Goal: Task Accomplishment & Management: Use online tool/utility

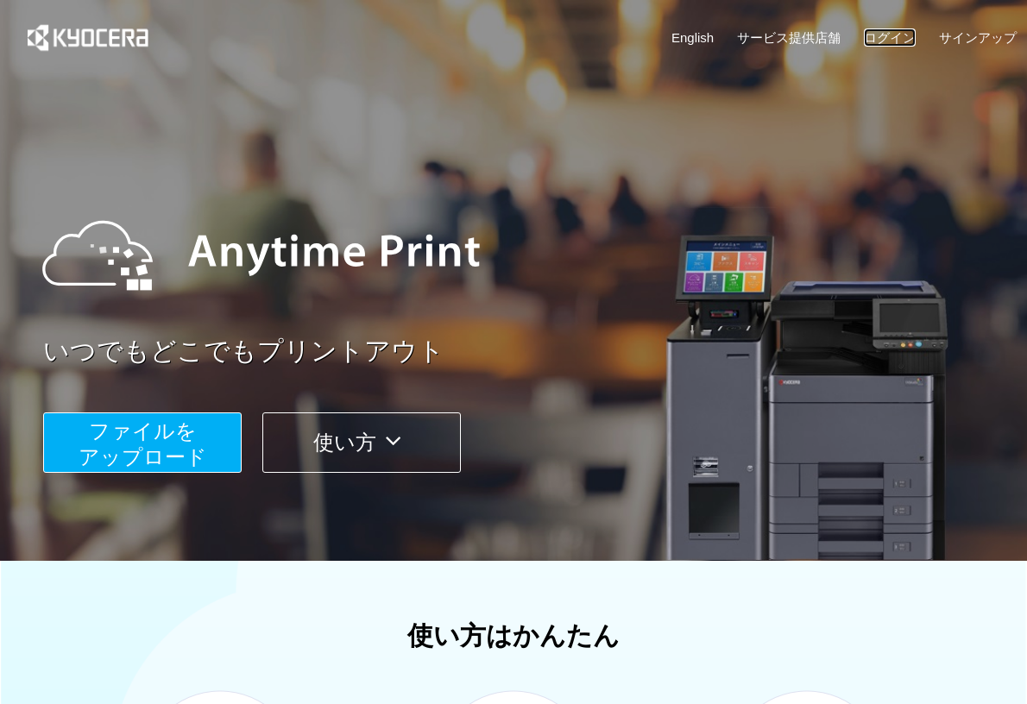
click at [874, 43] on link "ログイン" at bounding box center [890, 37] width 52 height 18
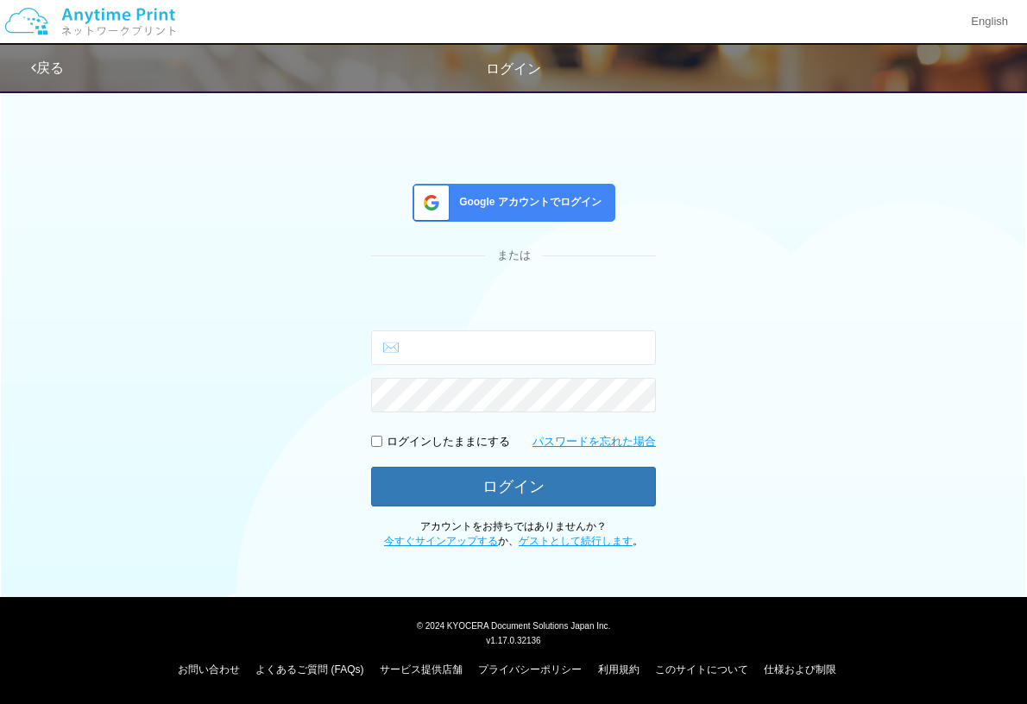
type input "めーる"
click at [582, 209] on span "Google アカウントでログイン" at bounding box center [526, 202] width 149 height 15
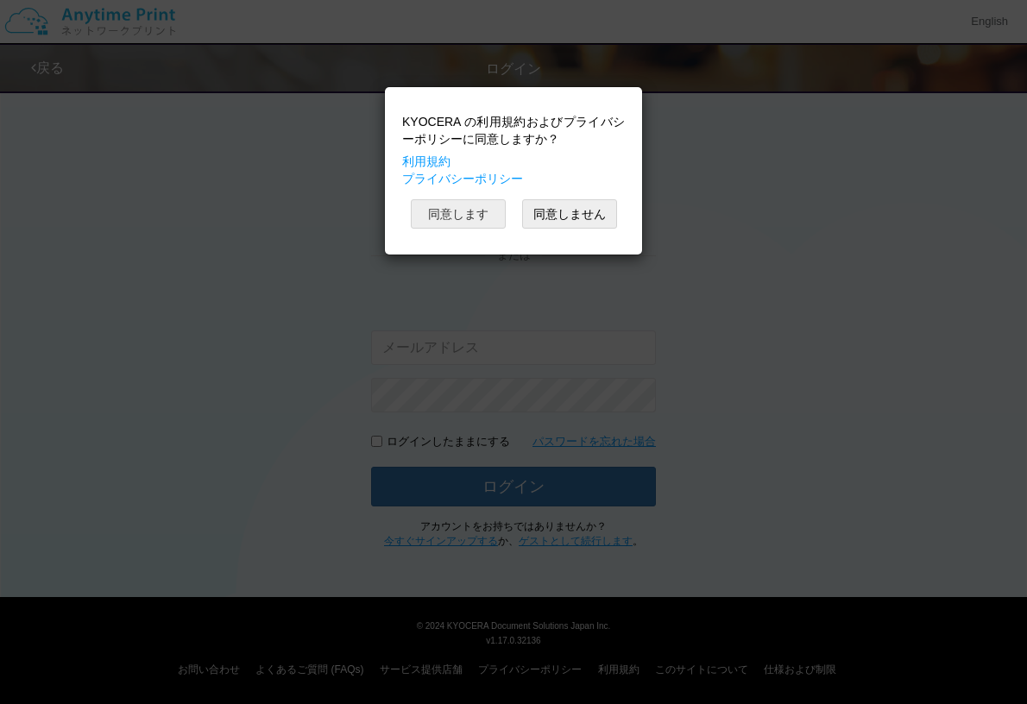
click at [496, 213] on button "同意します" at bounding box center [458, 213] width 95 height 29
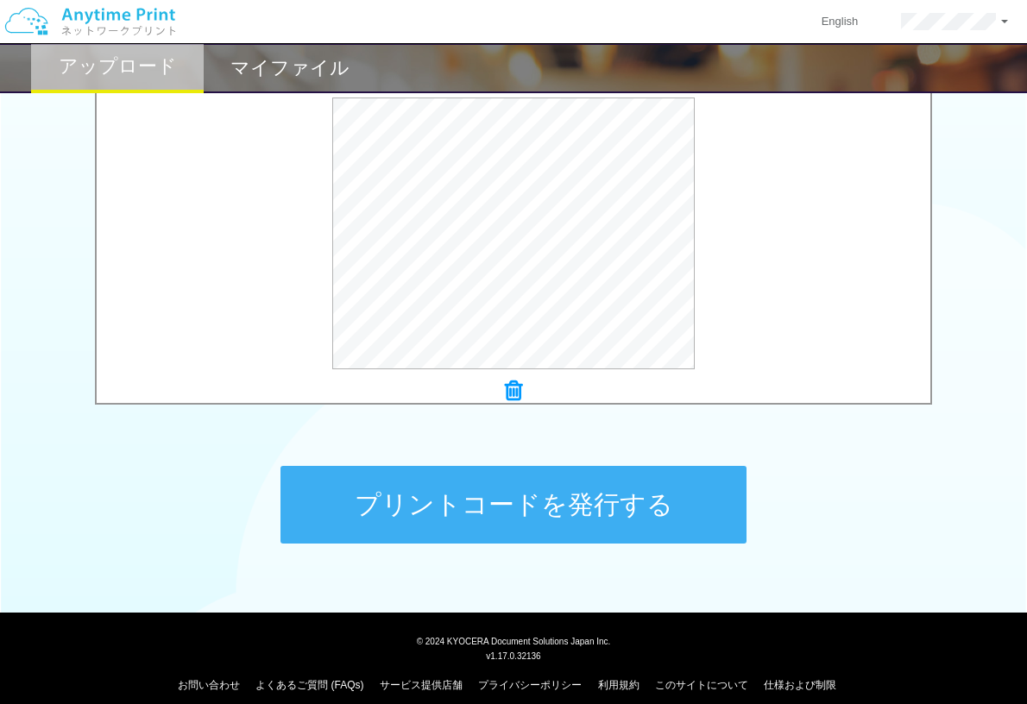
scroll to position [597, 0]
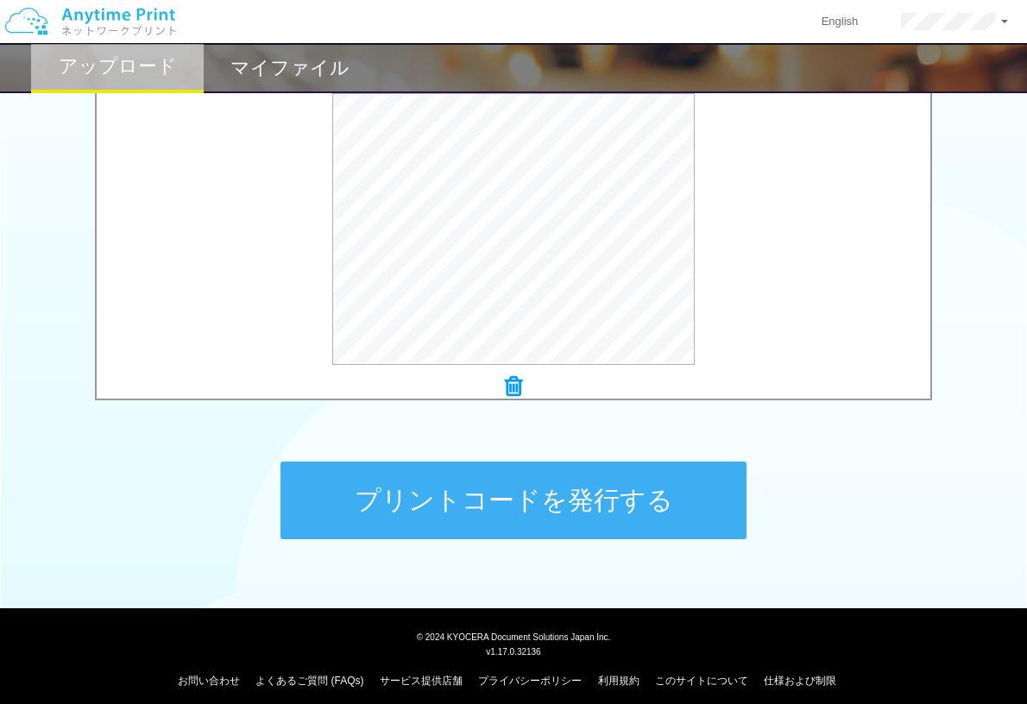
click at [542, 509] on button "プリントコードを発行する" at bounding box center [513, 501] width 466 height 78
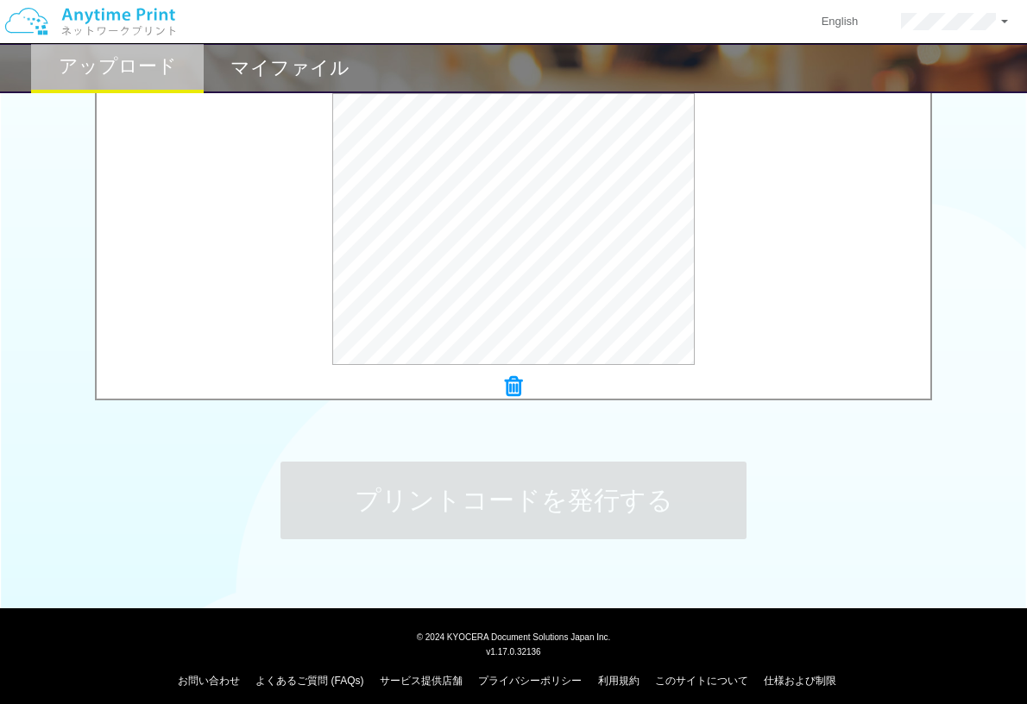
scroll to position [0, 0]
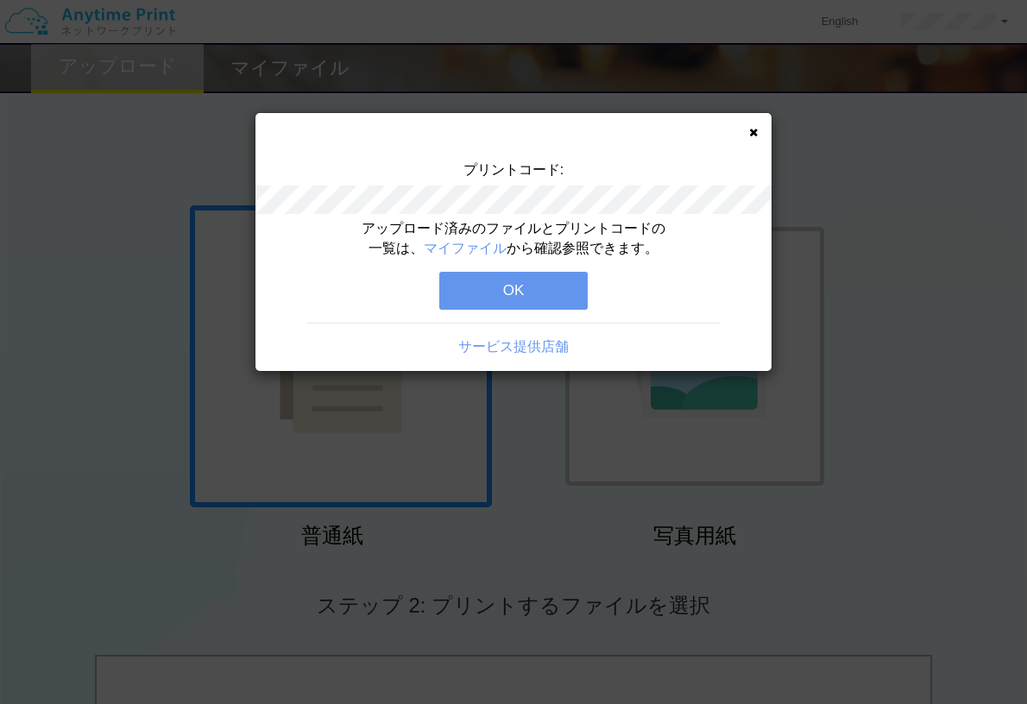
click at [541, 283] on button "OK" at bounding box center [513, 291] width 148 height 38
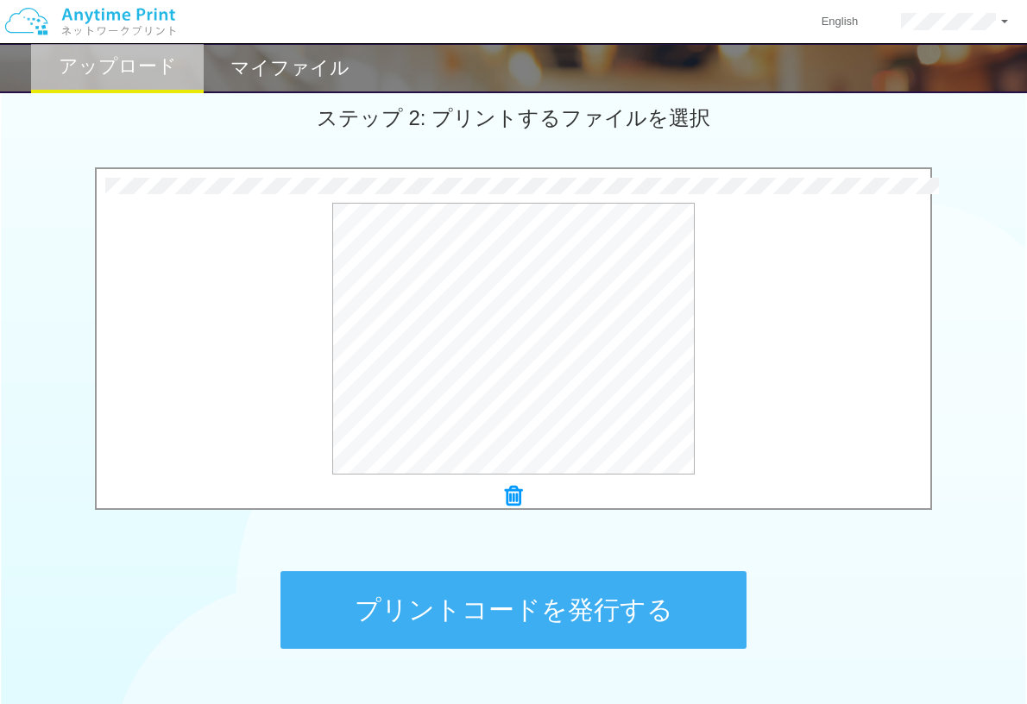
scroll to position [555, 0]
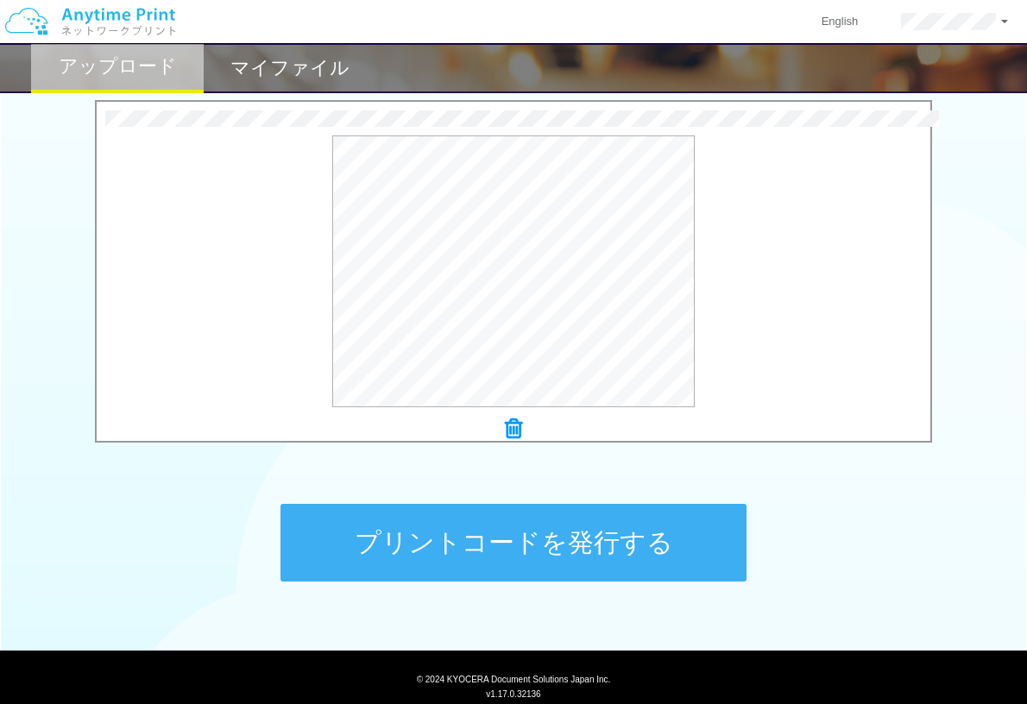
click at [577, 546] on button "プリントコードを発行する" at bounding box center [513, 543] width 466 height 78
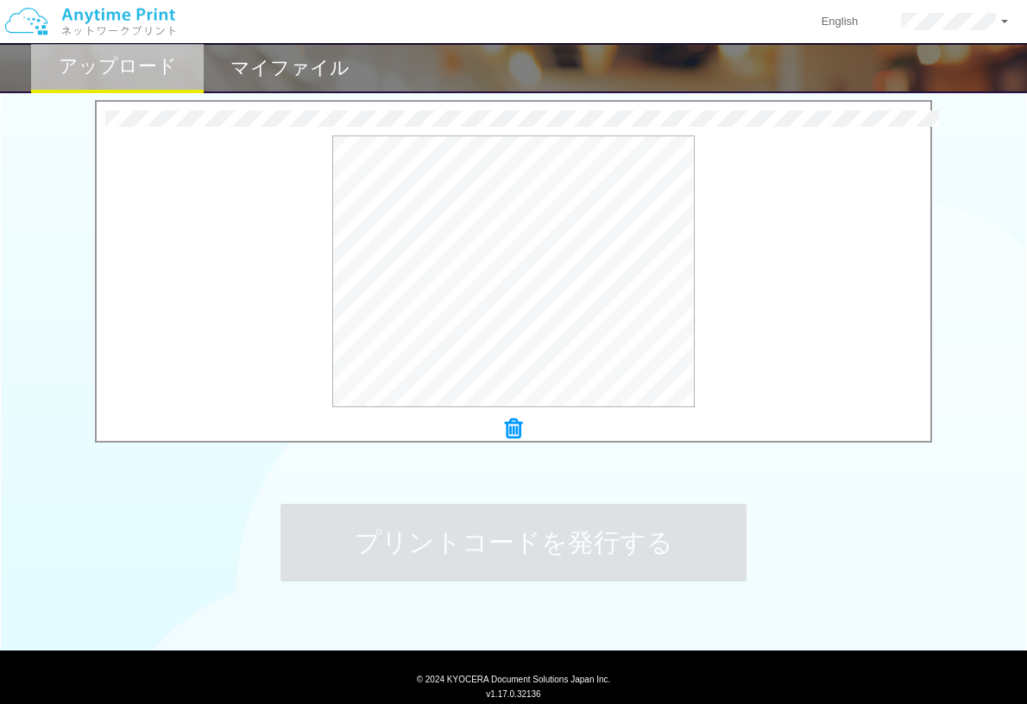
scroll to position [0, 0]
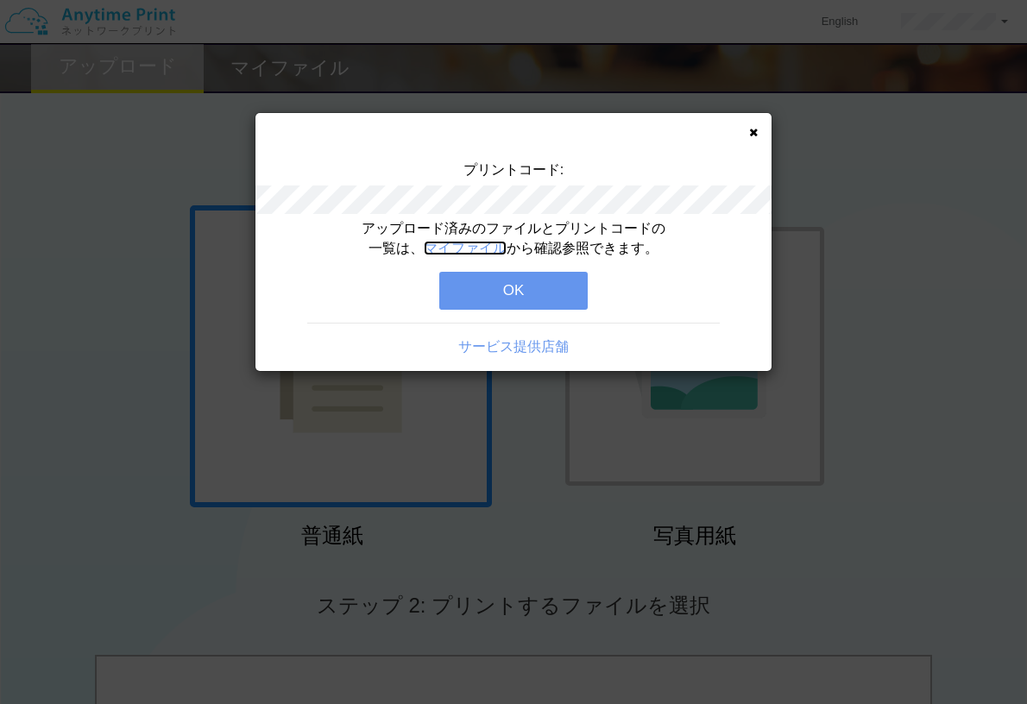
click at [455, 247] on link "マイファイル" at bounding box center [465, 248] width 83 height 15
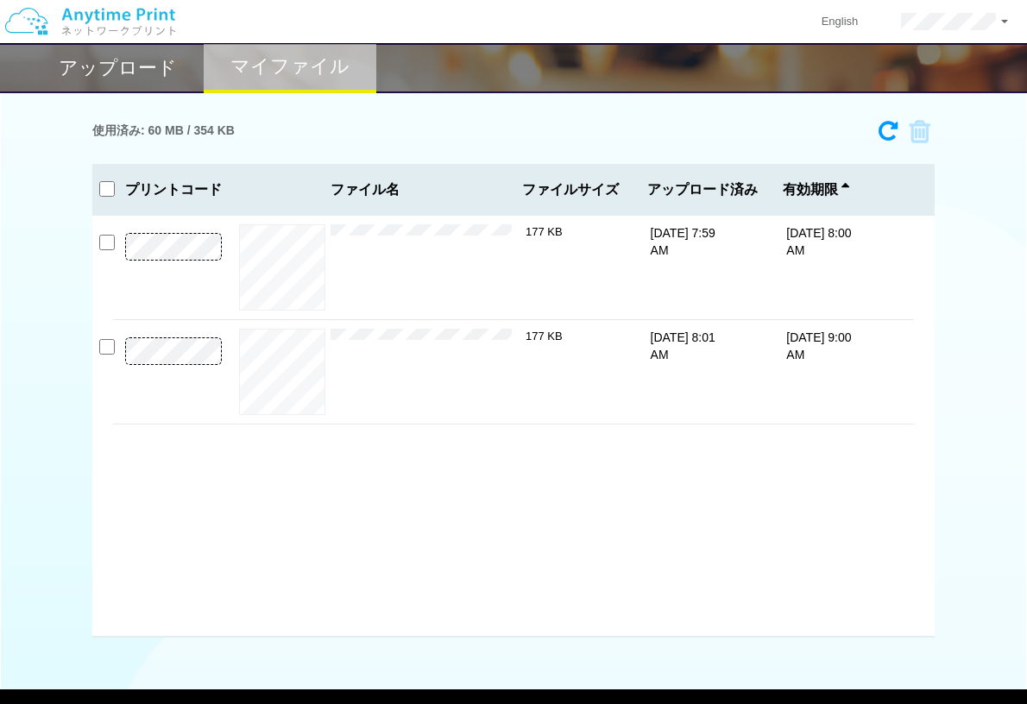
click at [126, 67] on h2 "アップロード" at bounding box center [118, 68] width 118 height 21
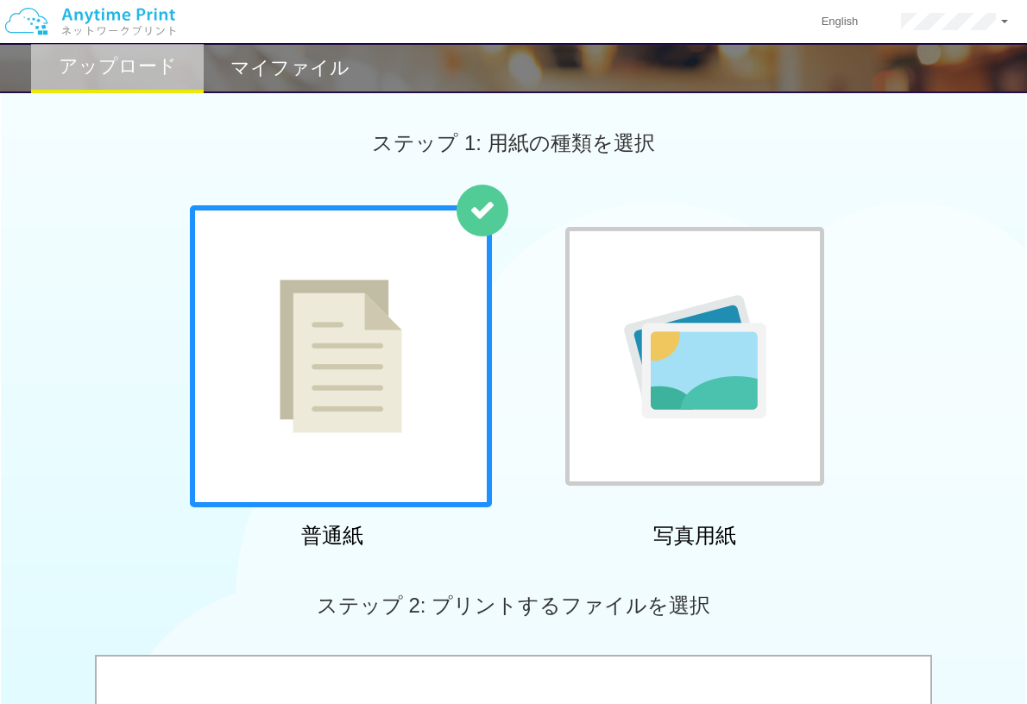
click at [231, 72] on div "マイファイル" at bounding box center [290, 68] width 173 height 50
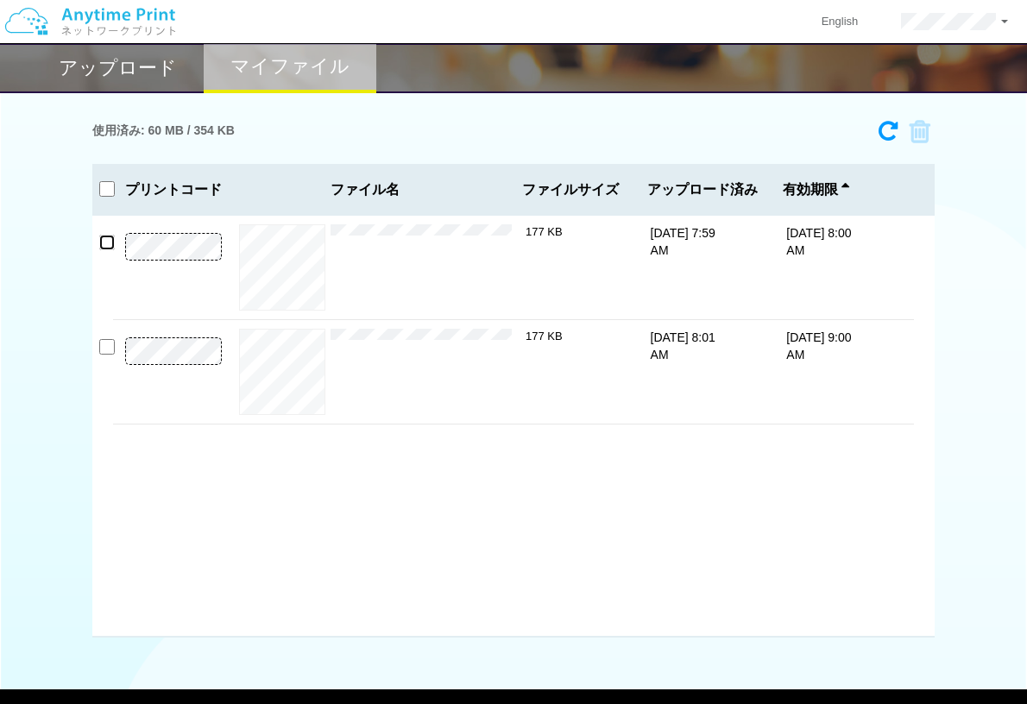
click at [107, 246] on input "checkbox" at bounding box center [107, 243] width 16 height 16
checkbox input "true"
click at [110, 22] on img at bounding box center [90, 21] width 184 height 60
click at [99, 28] on img at bounding box center [90, 21] width 184 height 60
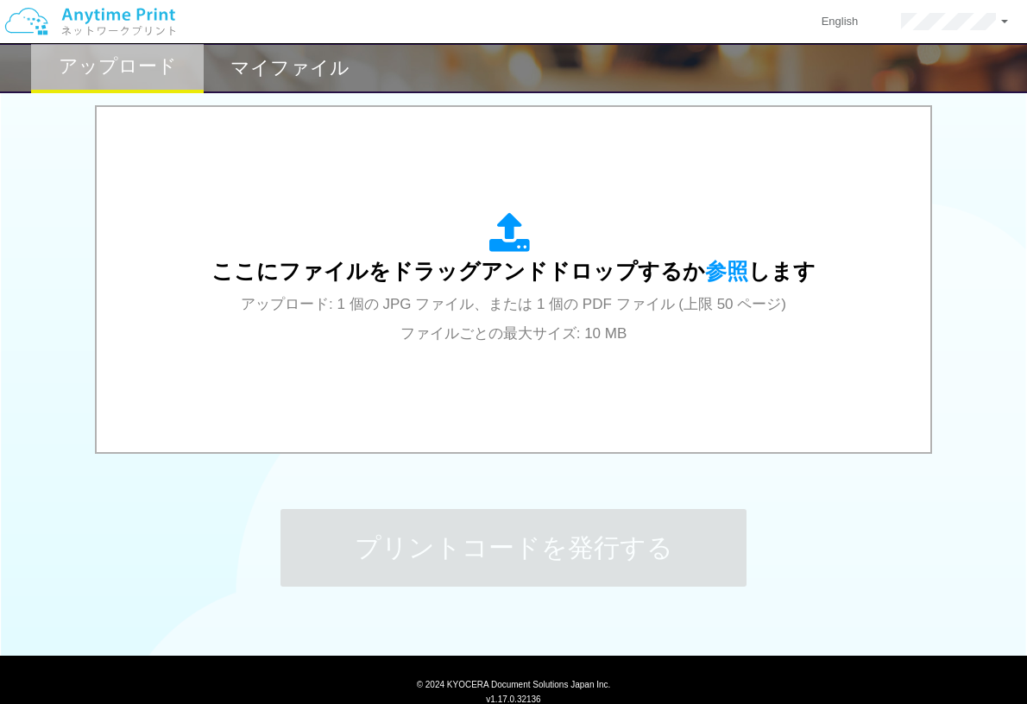
scroll to position [608, 0]
